Goal: Task Accomplishment & Management: Complete application form

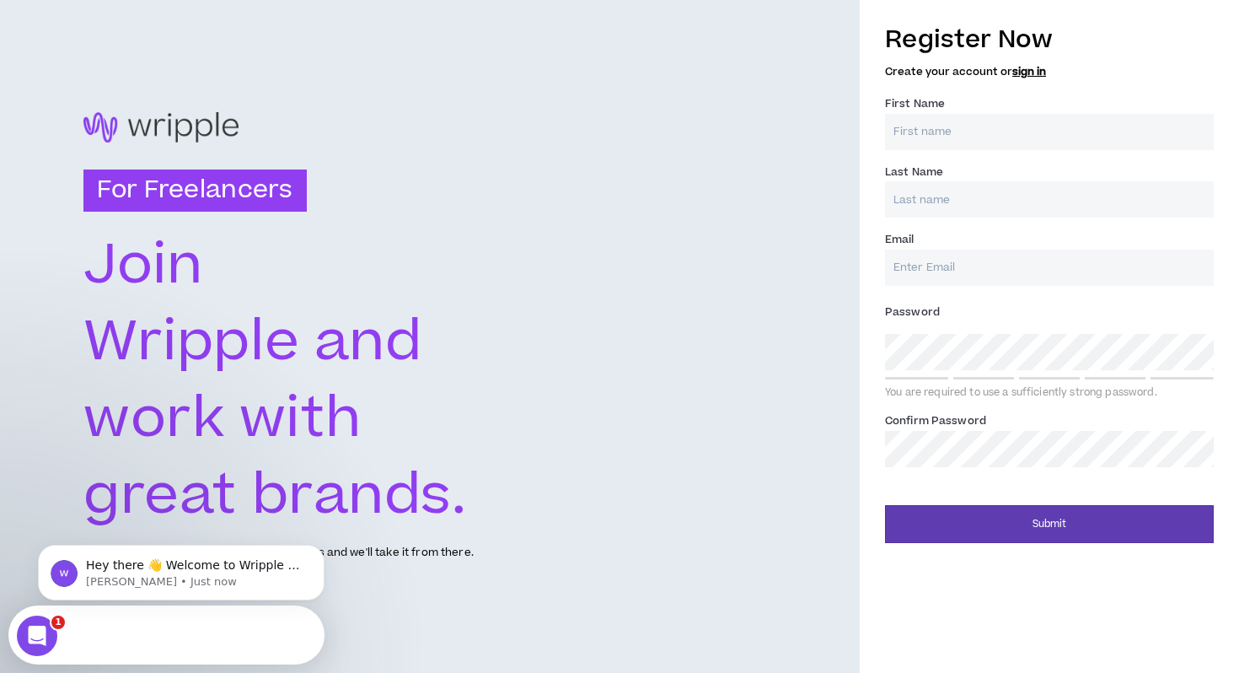
click at [1024, 137] on input "First Name *" at bounding box center [1049, 132] width 329 height 36
type input "[PERSON_NAME]"
type input "[PERSON_NAME][EMAIL_ADDRESS][PERSON_NAME][DOMAIN_NAME]"
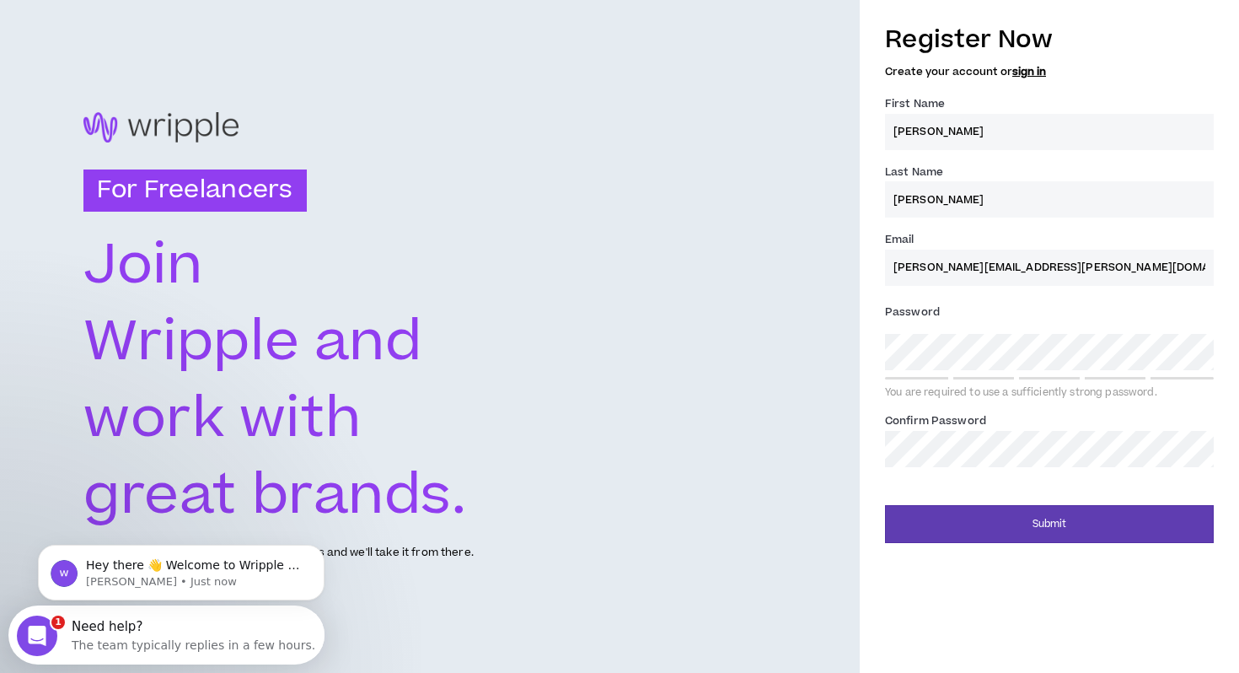
type input "[PERSON_NAME]"
type input "[PERSON_NAME][EMAIL_ADDRESS][PERSON_NAME][DOMAIN_NAME]"
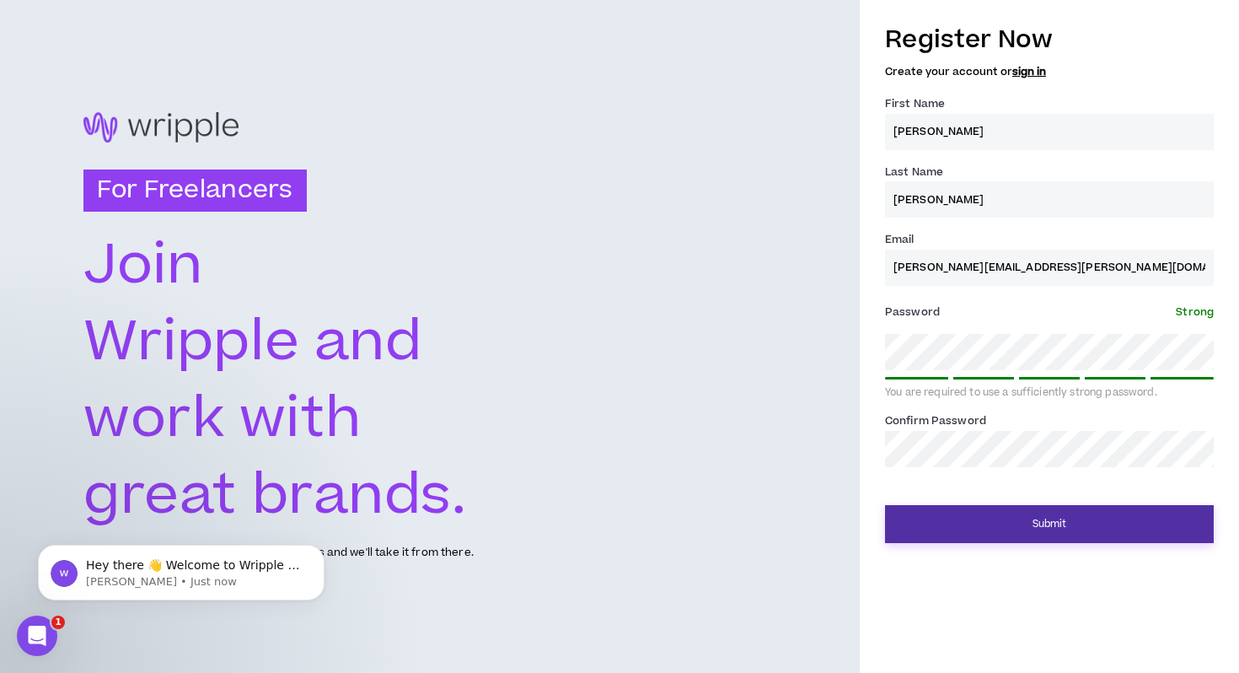
click at [1047, 527] on button "Submit" at bounding box center [1049, 524] width 329 height 38
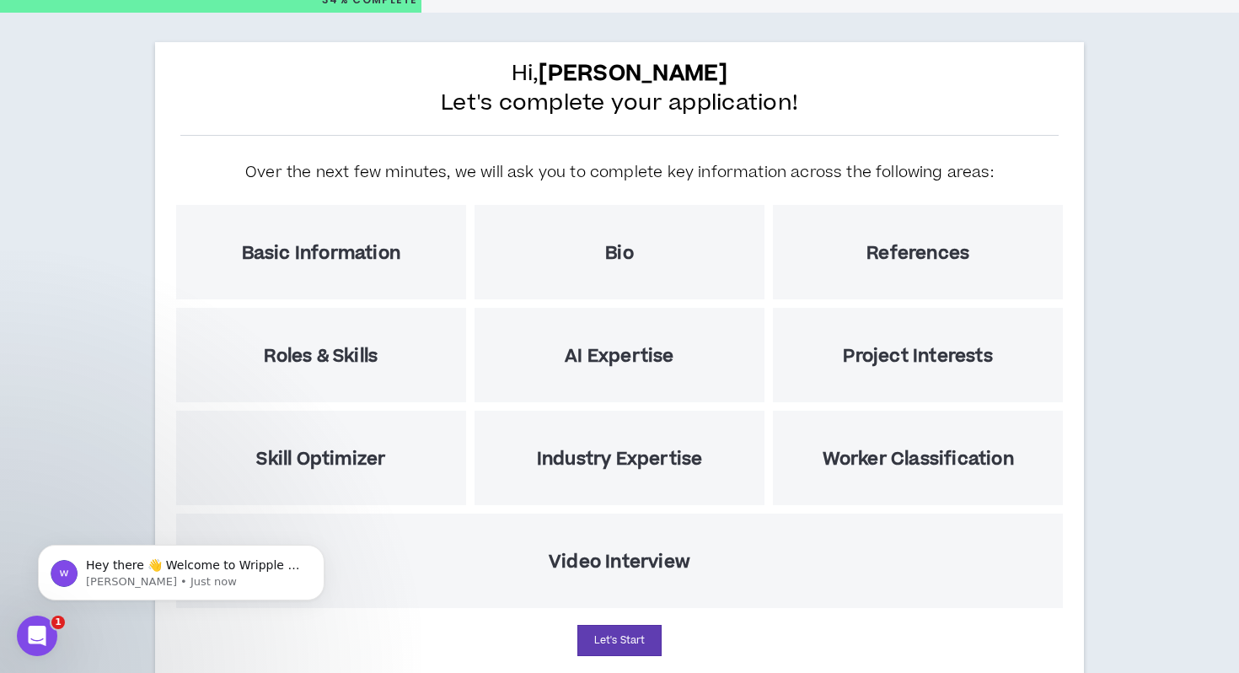
scroll to position [118, 0]
